Goal: Navigation & Orientation: Find specific page/section

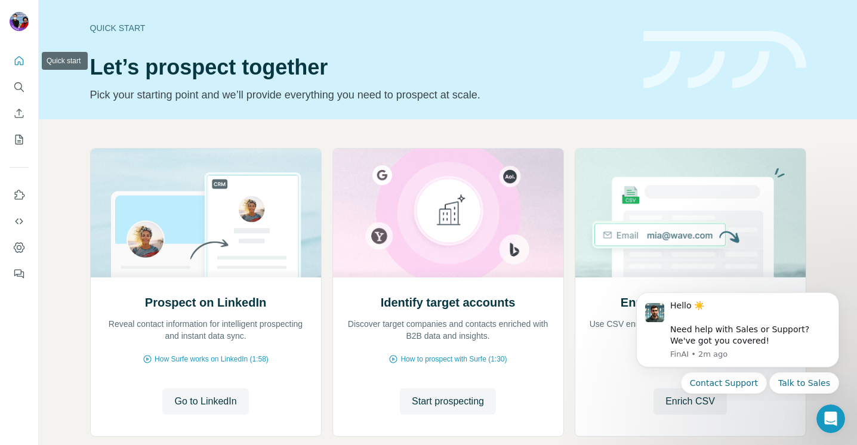
click at [18, 64] on icon "Quick start" at bounding box center [19, 61] width 12 height 12
click at [20, 117] on icon "Enrich CSV" at bounding box center [19, 113] width 9 height 9
click at [20, 66] on icon "Quick start" at bounding box center [19, 61] width 12 height 12
click at [19, 135] on icon "My lists" at bounding box center [20, 139] width 6 height 8
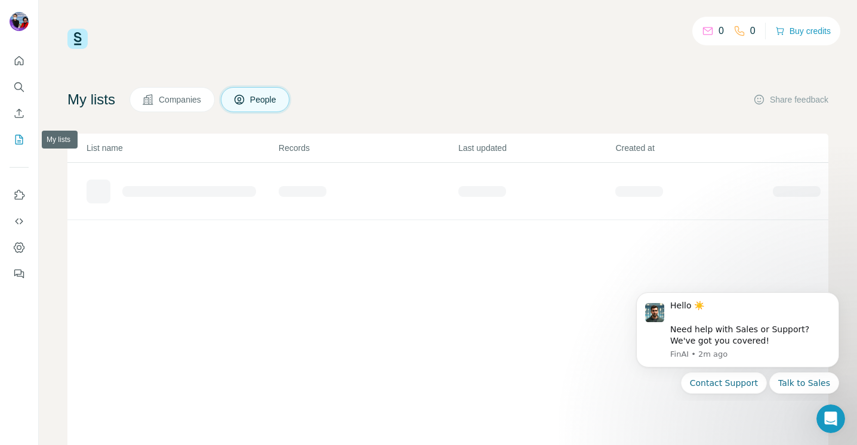
click at [19, 135] on icon "My lists" at bounding box center [20, 139] width 6 height 8
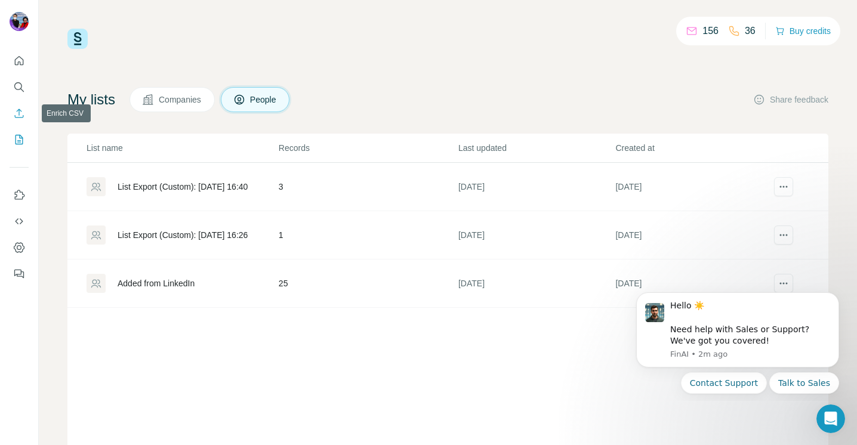
click at [20, 114] on icon "Enrich CSV" at bounding box center [19, 113] width 12 height 12
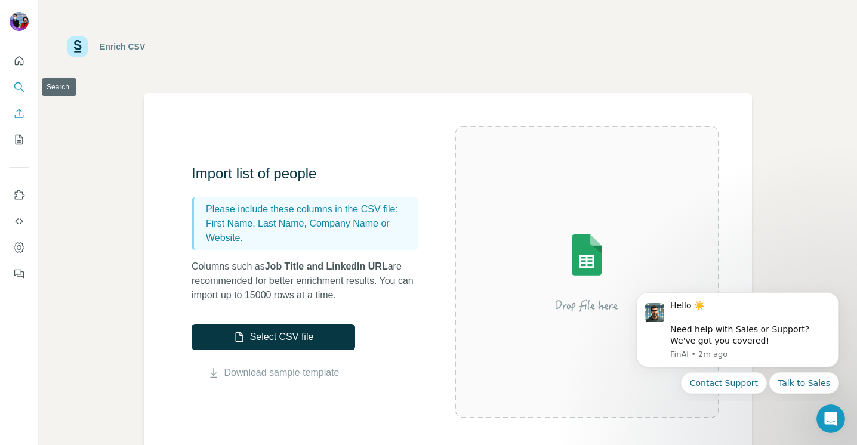
click at [17, 84] on icon "Search" at bounding box center [19, 87] width 12 height 12
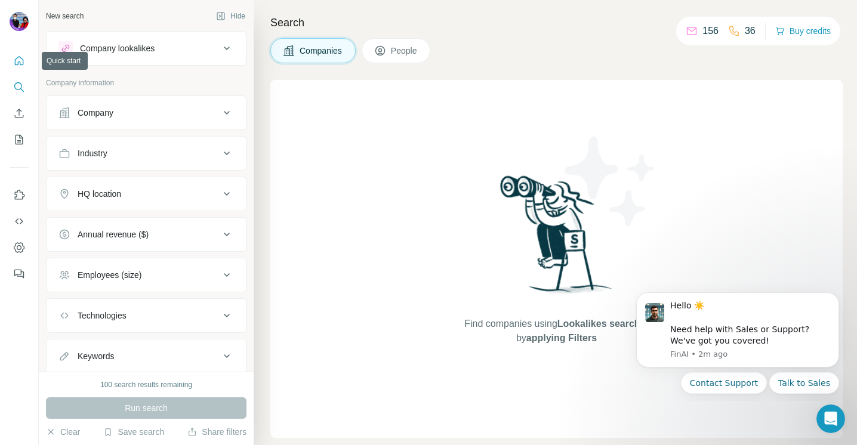
click at [22, 60] on icon "Quick start" at bounding box center [19, 61] width 12 height 12
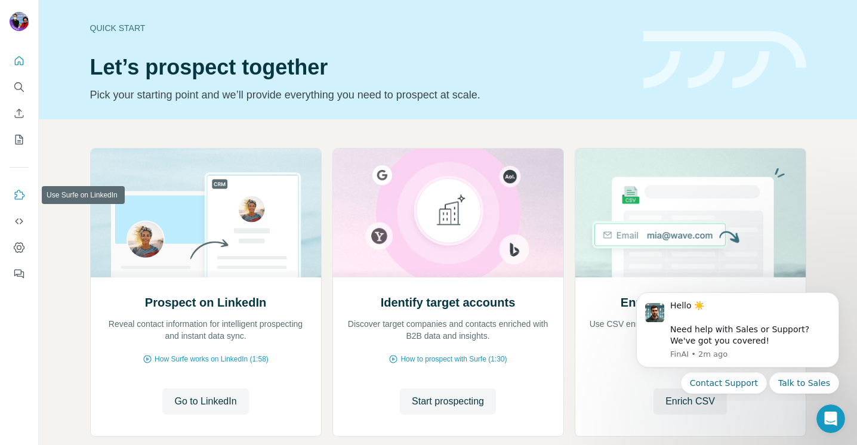
click at [22, 197] on icon "Use Surfe on LinkedIn" at bounding box center [20, 195] width 10 height 10
